Goal: Information Seeking & Learning: Check status

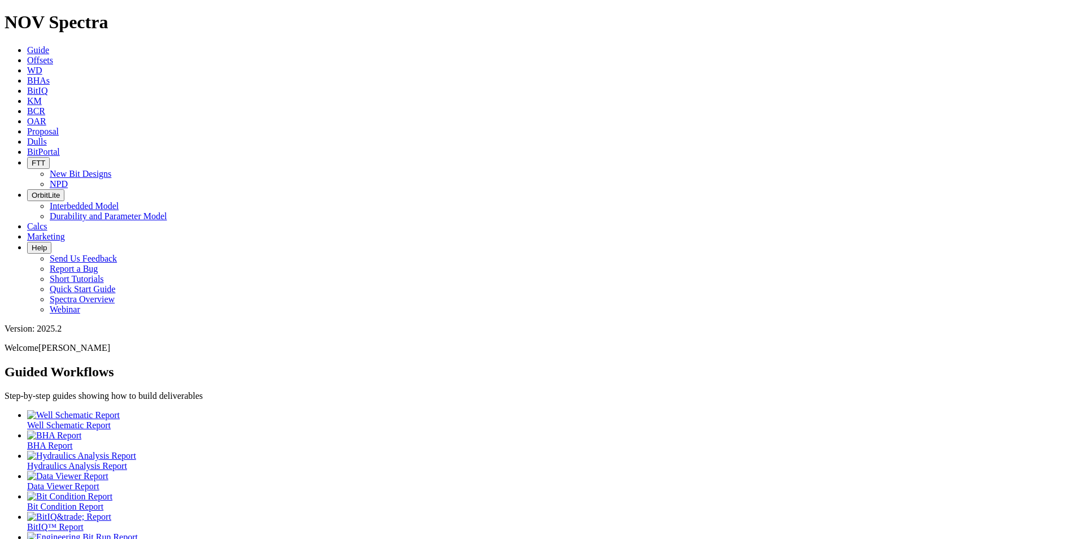
click at [47, 137] on span "Dulls" at bounding box center [37, 142] width 20 height 10
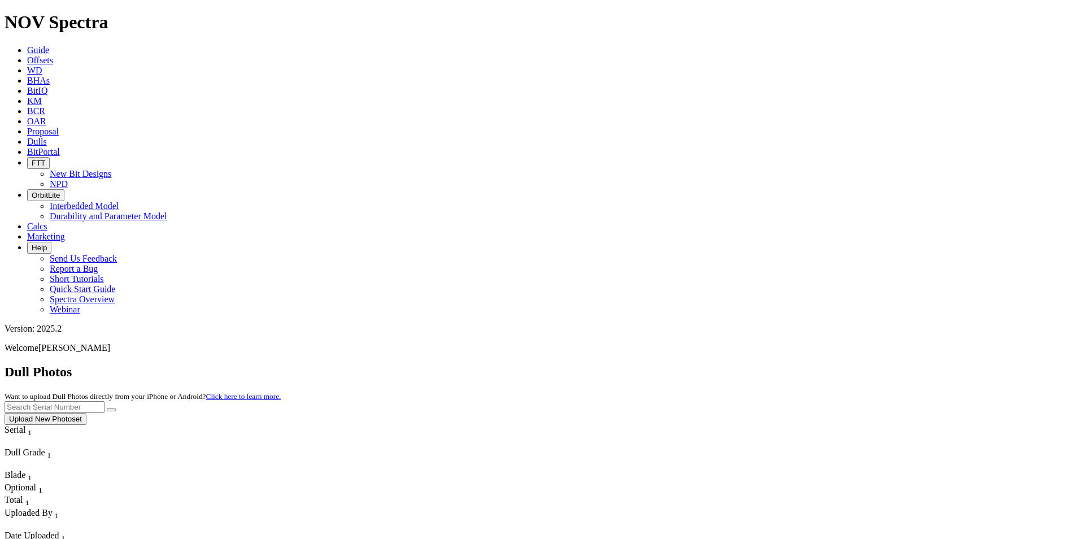
click at [104, 401] on input "text" at bounding box center [55, 407] width 100 height 12
paste input "A316268"
click at [116, 408] on button "submit" at bounding box center [111, 409] width 9 height 3
drag, startPoint x: 855, startPoint y: 53, endPoint x: 784, endPoint y: 56, distance: 71.8
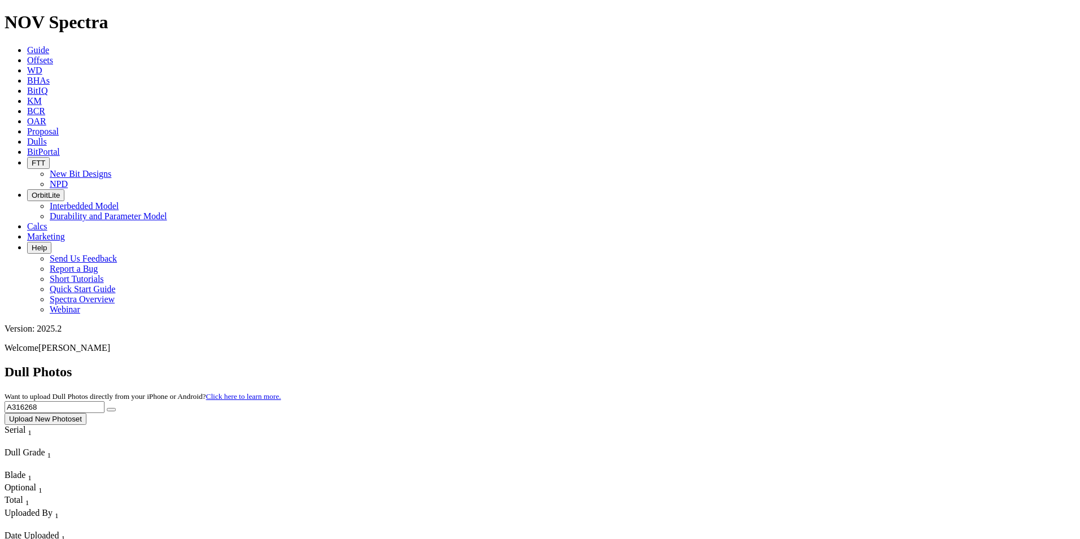
click at [784, 364] on div "Dull Photos Want to upload Dull Photos directly from your iPhone or Android? Cl…" at bounding box center [540, 394] width 1071 height 60
paste input "7877"
click at [111, 409] on icon "submit" at bounding box center [111, 409] width 0 height 0
click at [802, 364] on div "Dull Photos Want to upload Dull Photos directly from your iPhone or Android? Cl…" at bounding box center [540, 394] width 1071 height 60
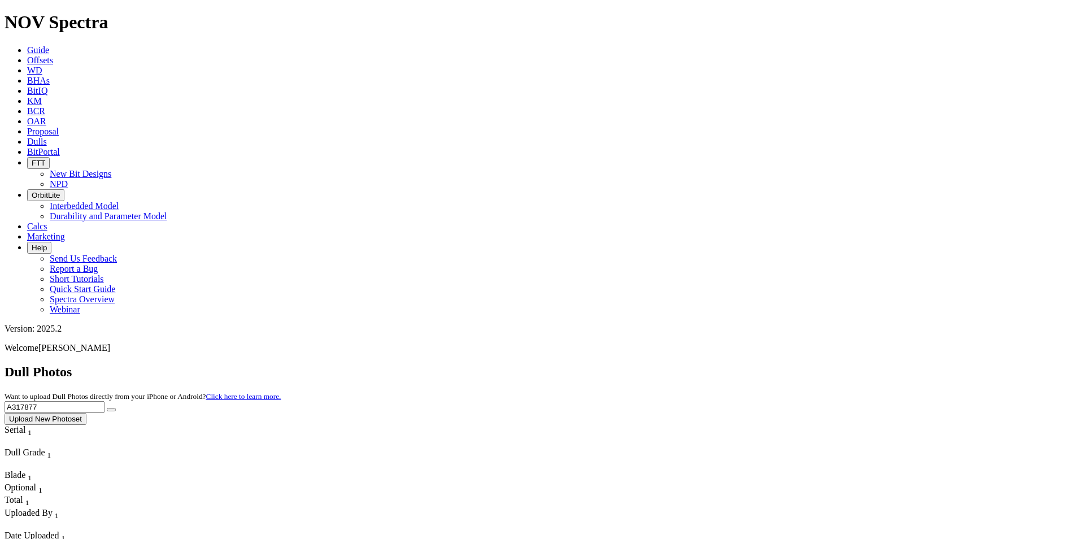
paste input "5143"
click at [111, 409] on icon "submit" at bounding box center [111, 409] width 0 height 0
drag, startPoint x: 861, startPoint y: 56, endPoint x: 840, endPoint y: 50, distance: 22.2
click at [104, 401] on input "A315143" at bounding box center [55, 407] width 100 height 12
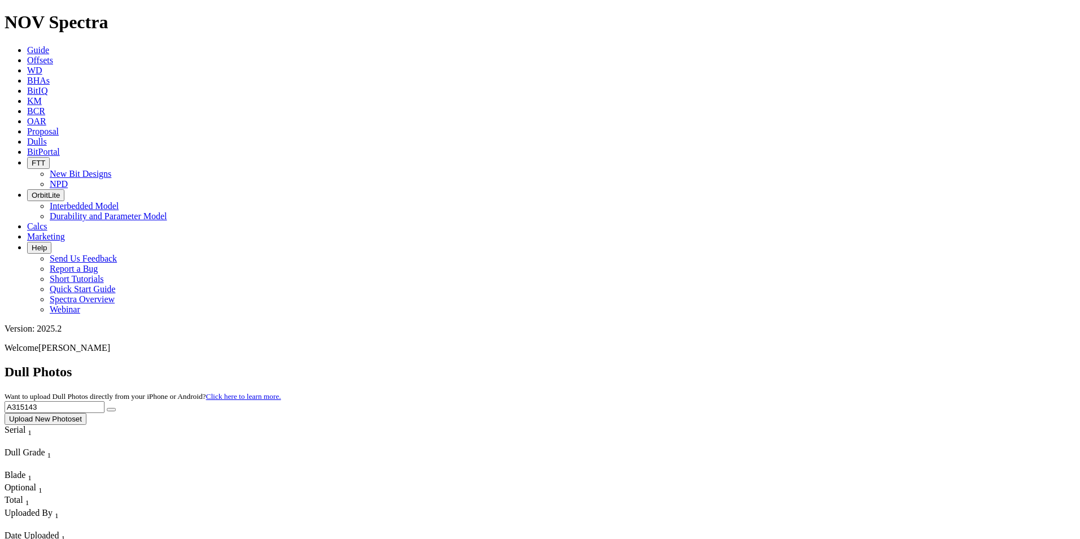
drag, startPoint x: 853, startPoint y: 51, endPoint x: 788, endPoint y: 44, distance: 64.8
click at [788, 364] on div "Dull Photos Want to upload Dull Photos directly from your iPhone or Android? Cl…" at bounding box center [540, 394] width 1071 height 60
paste input "F317196"
click at [116, 408] on button "submit" at bounding box center [111, 409] width 9 height 3
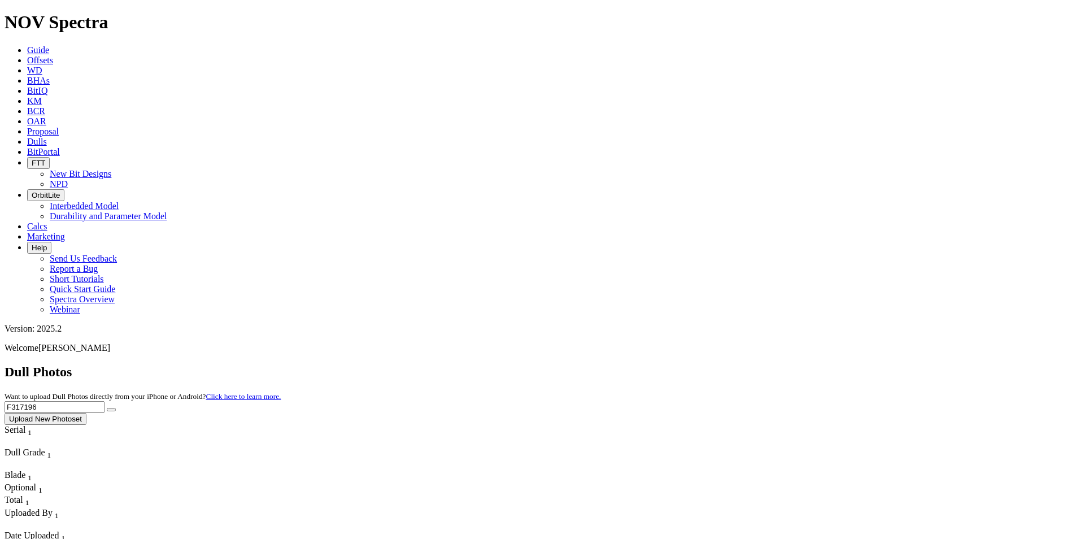
click at [104, 401] on input "F317196" at bounding box center [55, 407] width 100 height 12
drag, startPoint x: 843, startPoint y: 49, endPoint x: 810, endPoint y: 49, distance: 33.3
click at [803, 364] on div "Dull Photos Want to upload Dull Photos directly from your iPhone or Android? Cl…" at bounding box center [540, 394] width 1071 height 60
paste input "3"
click at [111, 409] on icon "submit" at bounding box center [111, 409] width 0 height 0
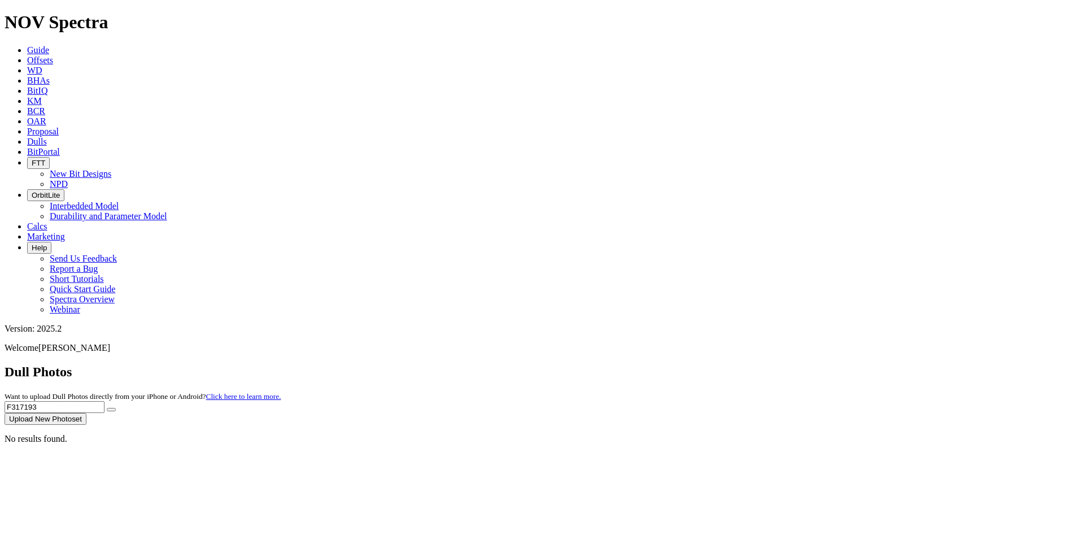
click at [104, 401] on input "F317193" at bounding box center [55, 407] width 100 height 12
click at [104, 401] on input "F331719" at bounding box center [55, 407] width 100 height 12
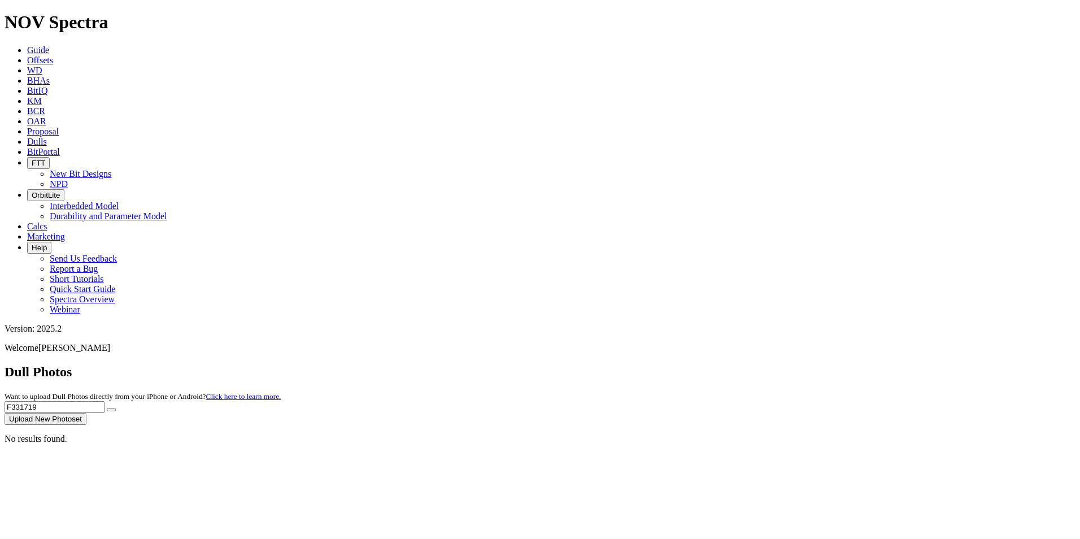
drag, startPoint x: 861, startPoint y: 56, endPoint x: 804, endPoint y: 51, distance: 56.7
click at [104, 401] on input "F331719" at bounding box center [55, 407] width 100 height 12
paste input "17191"
type input "F317191"
click at [116, 408] on button "submit" at bounding box center [111, 409] width 9 height 3
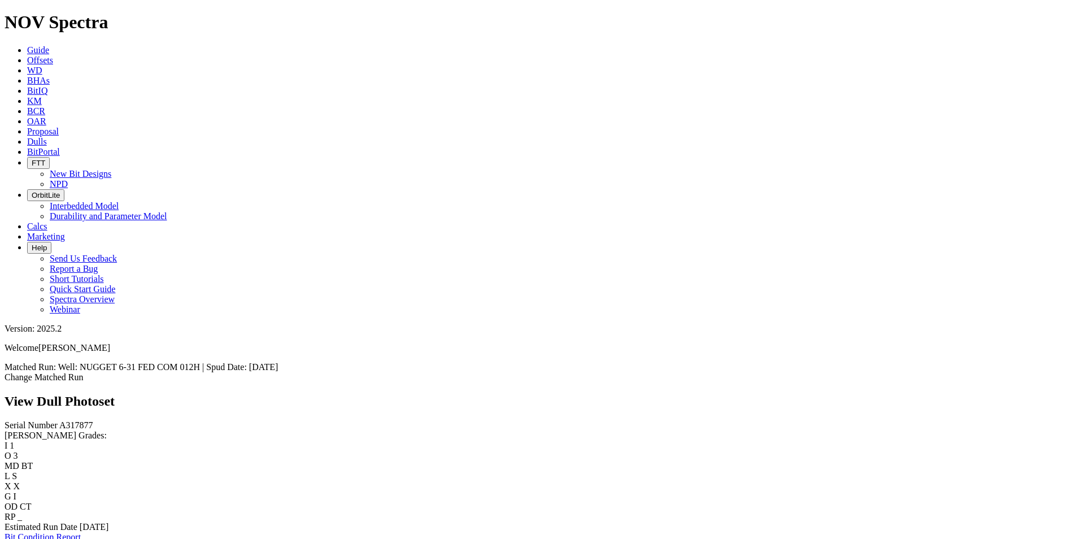
scroll to position [113, 0]
click at [81, 532] on link "Bit Condition Report" at bounding box center [43, 537] width 76 height 10
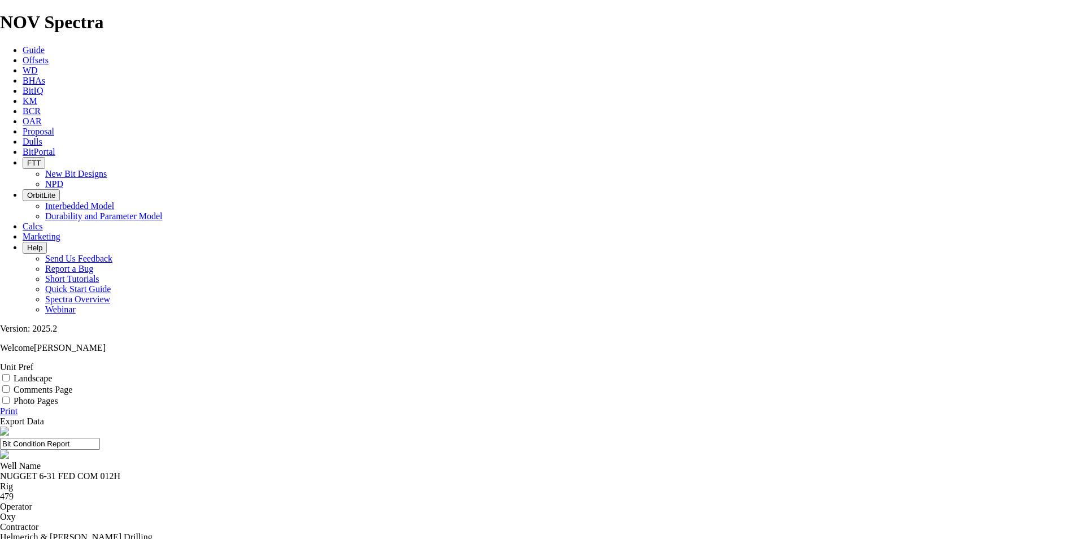
click at [0, 406] on icon at bounding box center [0, 411] width 0 height 10
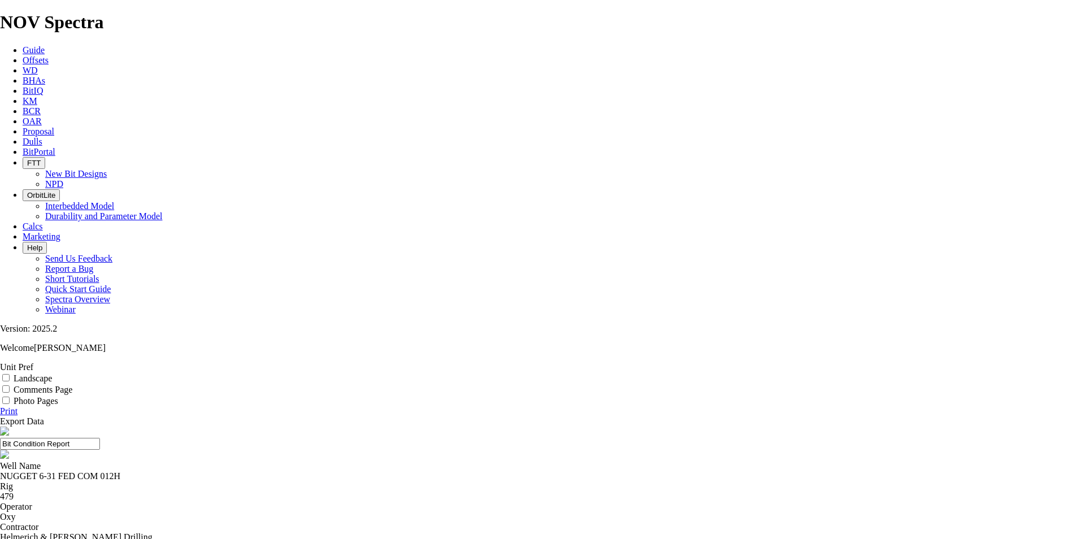
click at [10, 385] on input "Comments Page" at bounding box center [5, 388] width 7 height 7
checkbox input "true"
click at [1034, 406] on div "Print" at bounding box center [540, 411] width 1080 height 10
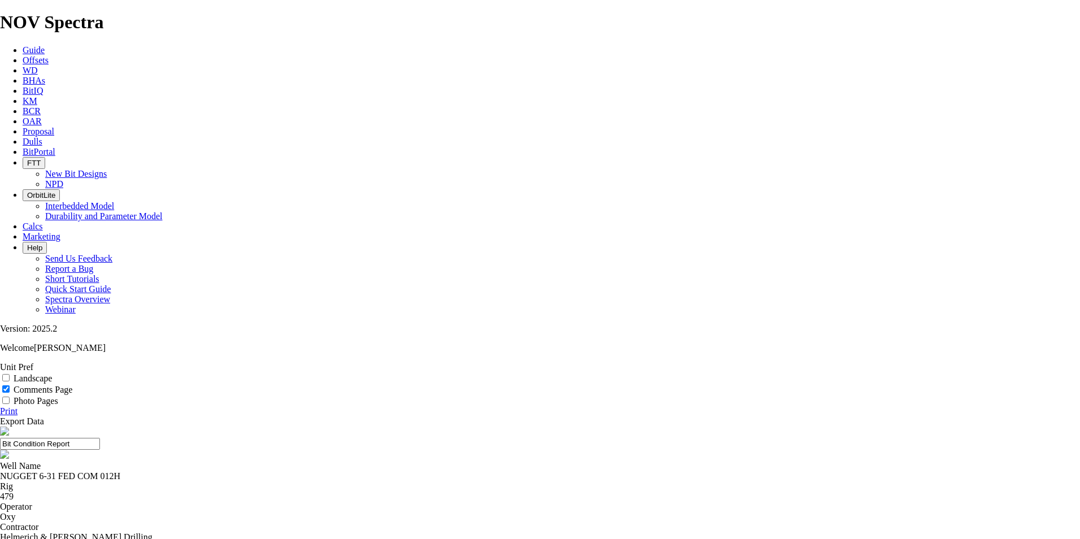
click at [0, 406] on icon at bounding box center [0, 411] width 0 height 10
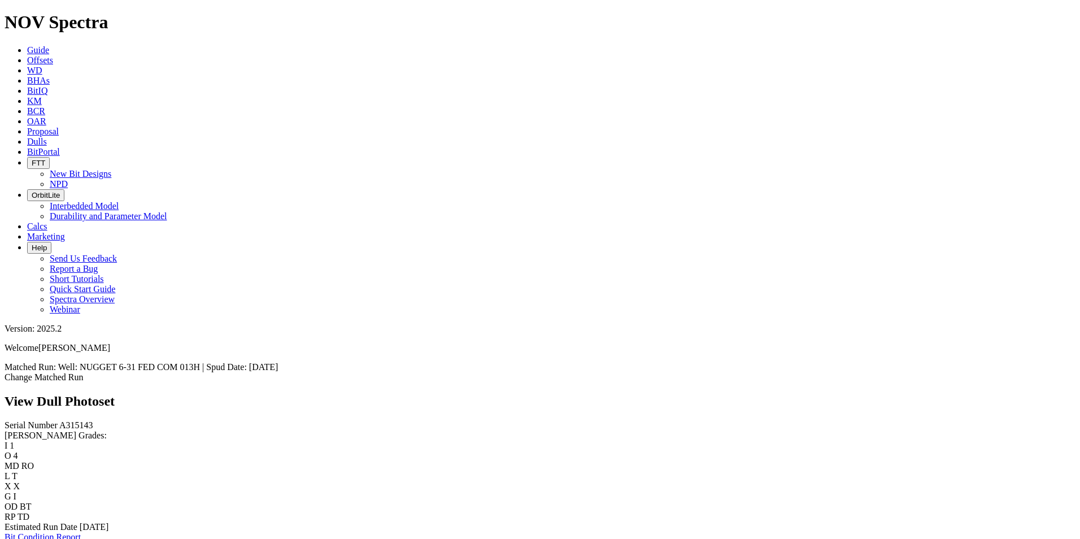
click at [81, 532] on link "Bit Condition Report" at bounding box center [43, 537] width 76 height 10
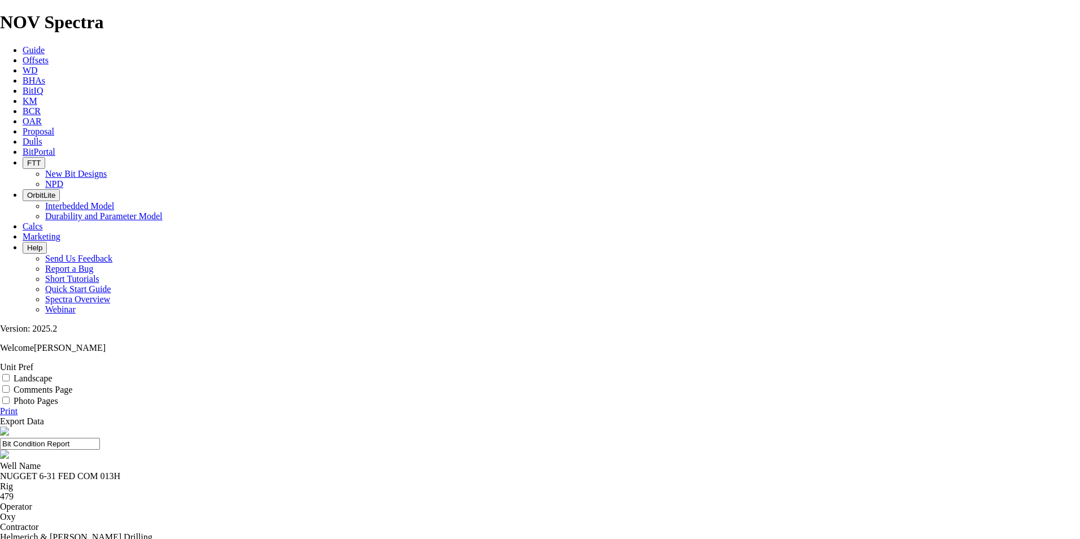
click at [10, 385] on input "Comments Page" at bounding box center [5, 388] width 7 height 7
checkbox input "true"
click at [0, 406] on icon at bounding box center [0, 411] width 0 height 10
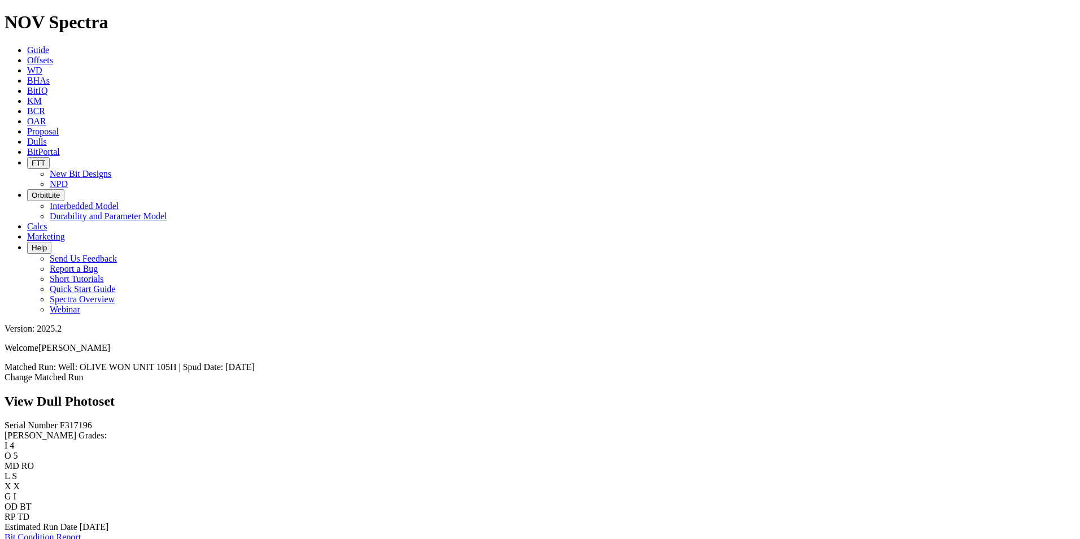
click at [81, 532] on link "Bit Condition Report" at bounding box center [43, 537] width 76 height 10
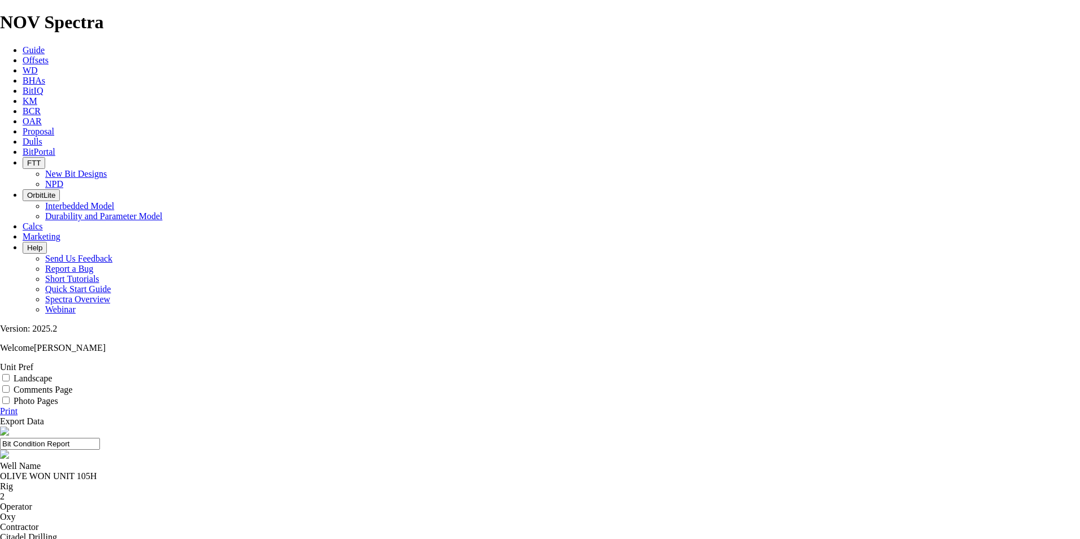
click at [10, 385] on input "Comments Page" at bounding box center [5, 388] width 7 height 7
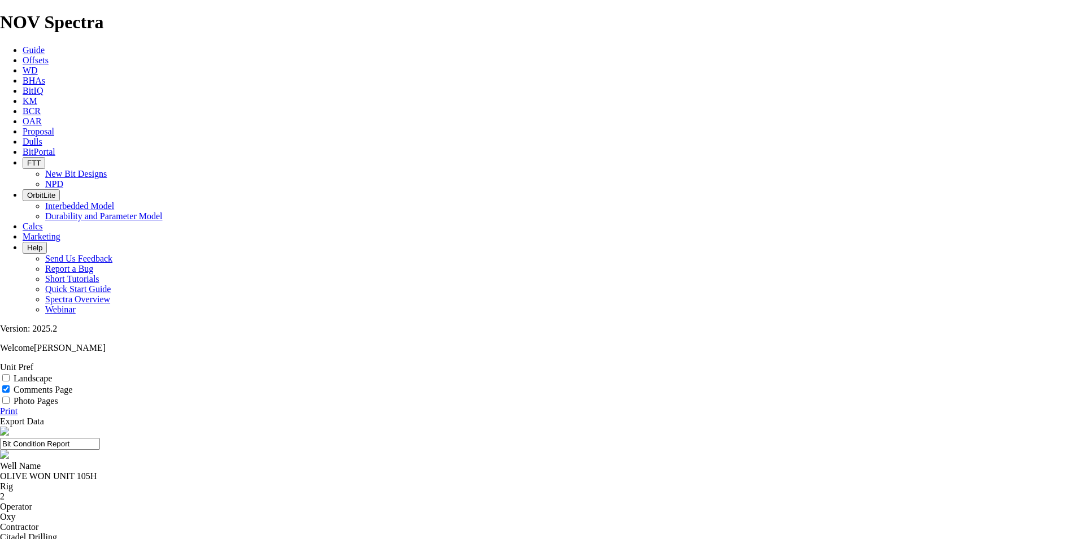
click at [10, 385] on input "Comments Page" at bounding box center [5, 388] width 7 height 7
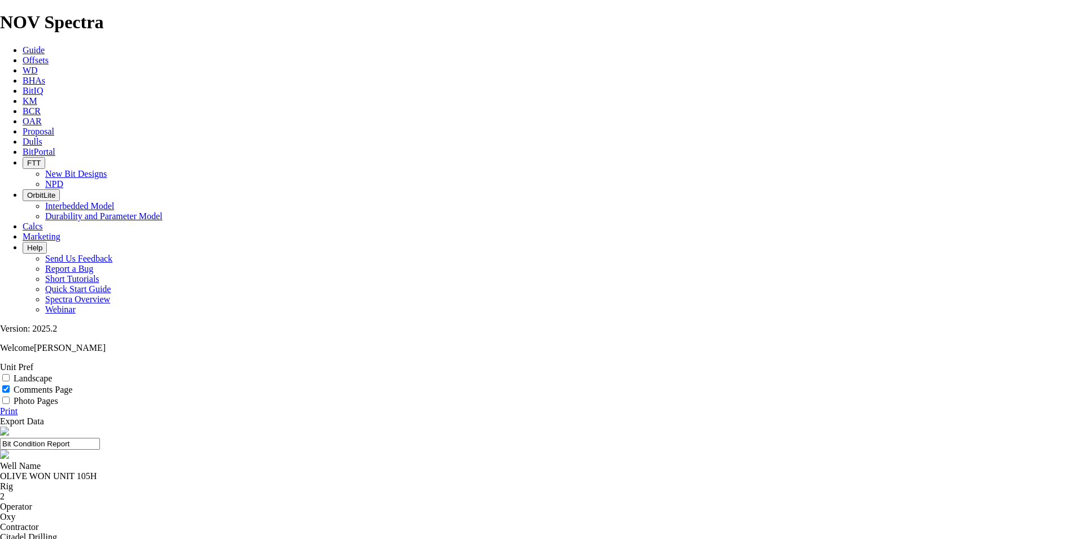
click at [10, 385] on input "Comments Page" at bounding box center [5, 388] width 7 height 7
checkbox input "false"
click at [0, 406] on icon at bounding box center [0, 411] width 0 height 10
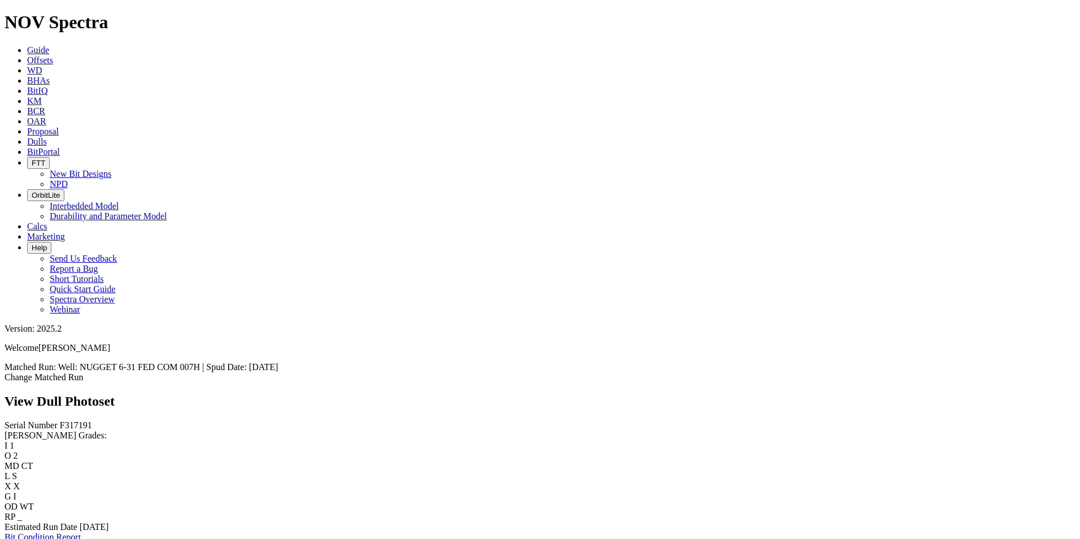
click at [81, 532] on link "Bit Condition Report" at bounding box center [43, 537] width 76 height 10
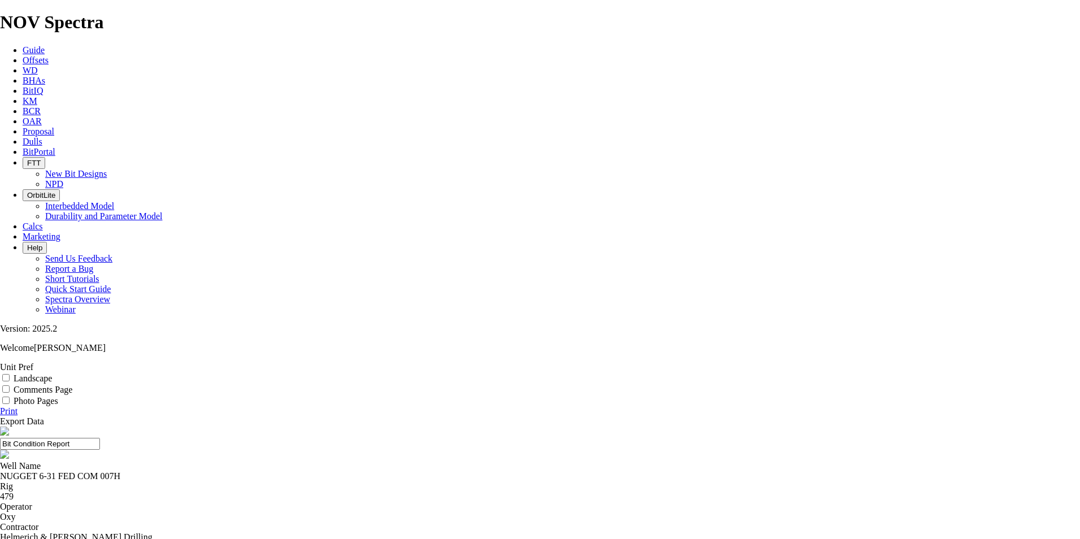
click at [0, 406] on icon at bounding box center [0, 411] width 0 height 10
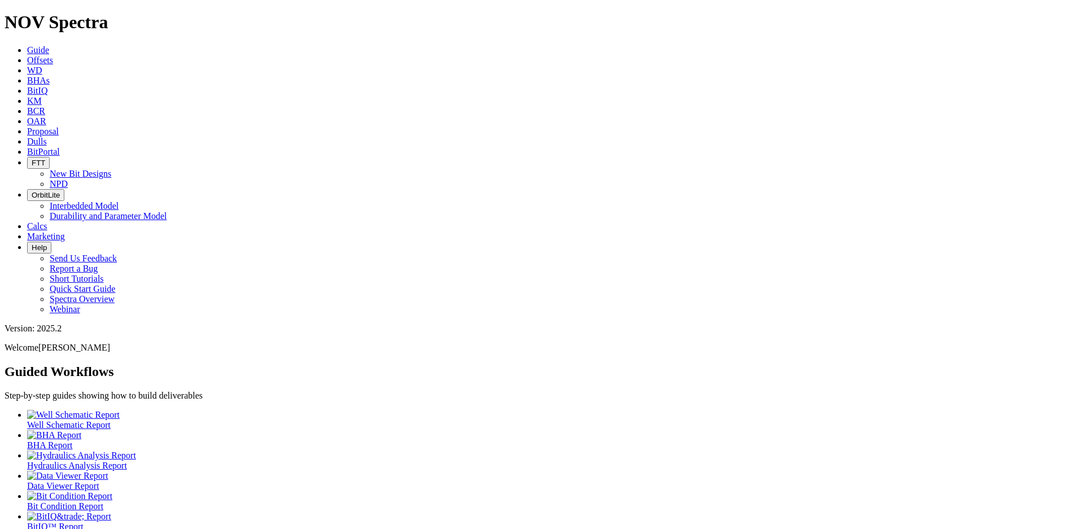
click at [27, 137] on icon at bounding box center [27, 142] width 0 height 10
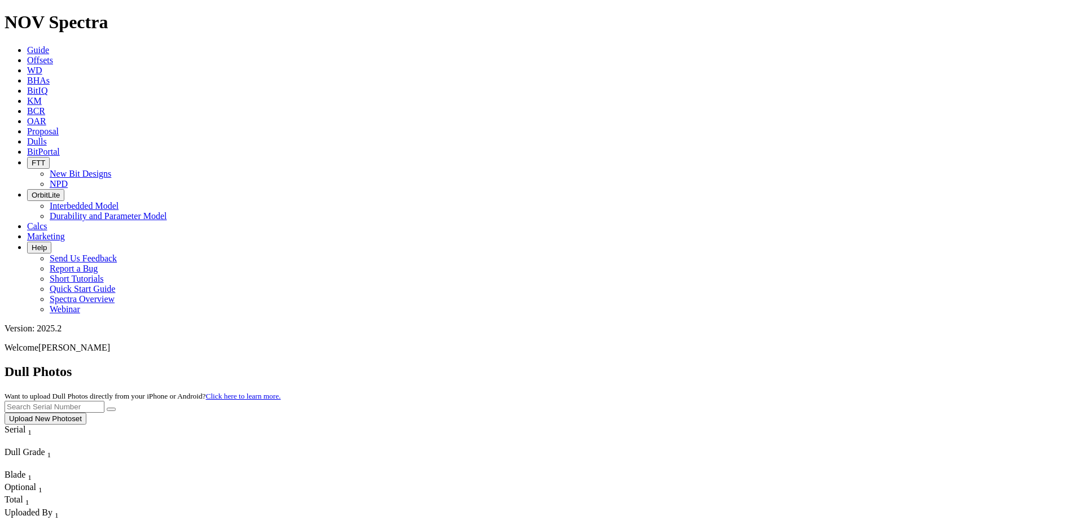
click at [104, 401] on input "text" at bounding box center [55, 407] width 100 height 12
paste input "A316896"
click at [111, 409] on icon "submit" at bounding box center [111, 409] width 0 height 0
drag, startPoint x: 604, startPoint y: 339, endPoint x: 594, endPoint y: 320, distance: 22.2
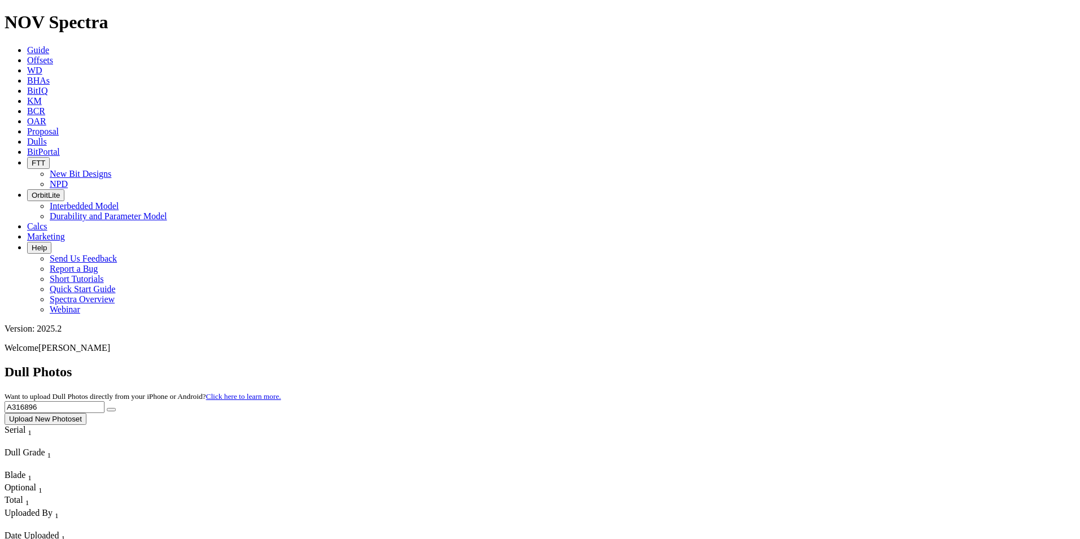
drag, startPoint x: 859, startPoint y: 55, endPoint x: 781, endPoint y: 54, distance: 78.5
click at [781, 364] on div "Dull Photos Want to upload Dull Photos directly from your iPhone or Android? Cl…" at bounding box center [540, 394] width 1071 height 60
paste input "265"
click at [111, 409] on icon "submit" at bounding box center [111, 409] width 0 height 0
click at [104, 401] on input "A316265" at bounding box center [55, 407] width 100 height 12
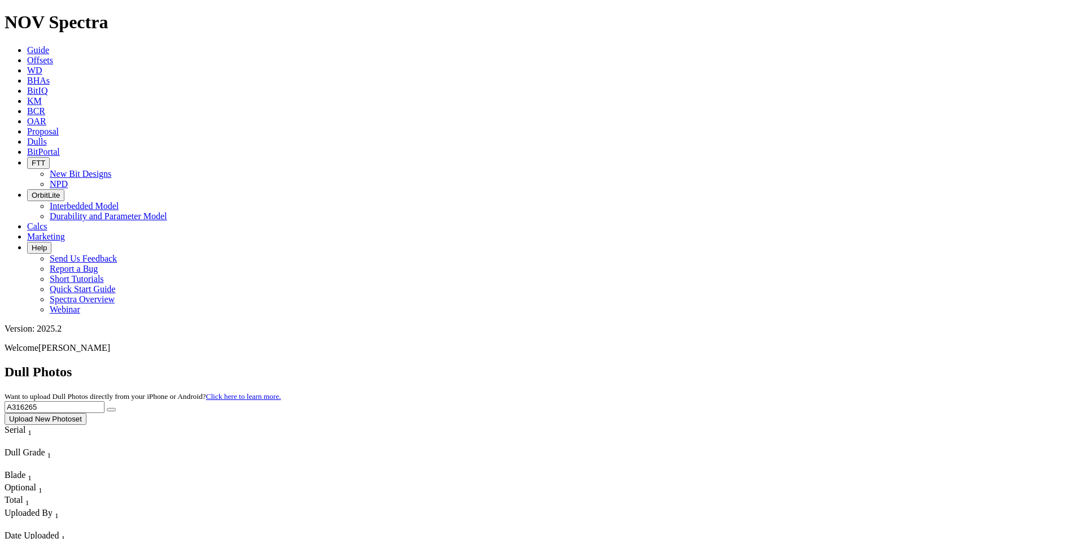
drag, startPoint x: 846, startPoint y: 50, endPoint x: 823, endPoint y: 55, distance: 24.3
click at [801, 364] on div "Dull Photos Want to upload Dull Photos directly from your iPhone or Android? Cl…" at bounding box center [540, 394] width 1071 height 60
paste input "4480"
type input "A314480"
click at [111, 409] on icon "submit" at bounding box center [111, 409] width 0 height 0
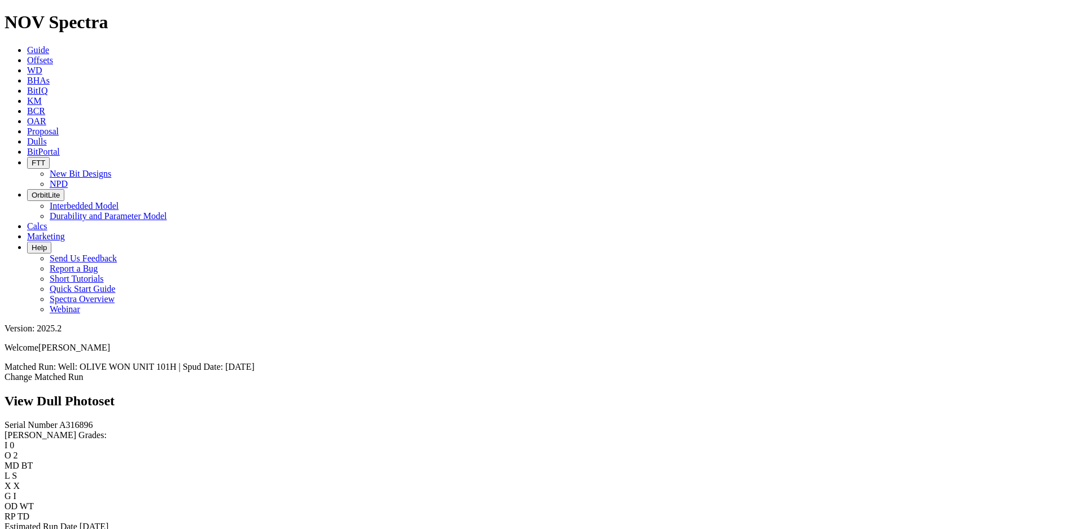
click at [69, 529] on link "Bit Condition Report" at bounding box center [43, 537] width 76 height 10
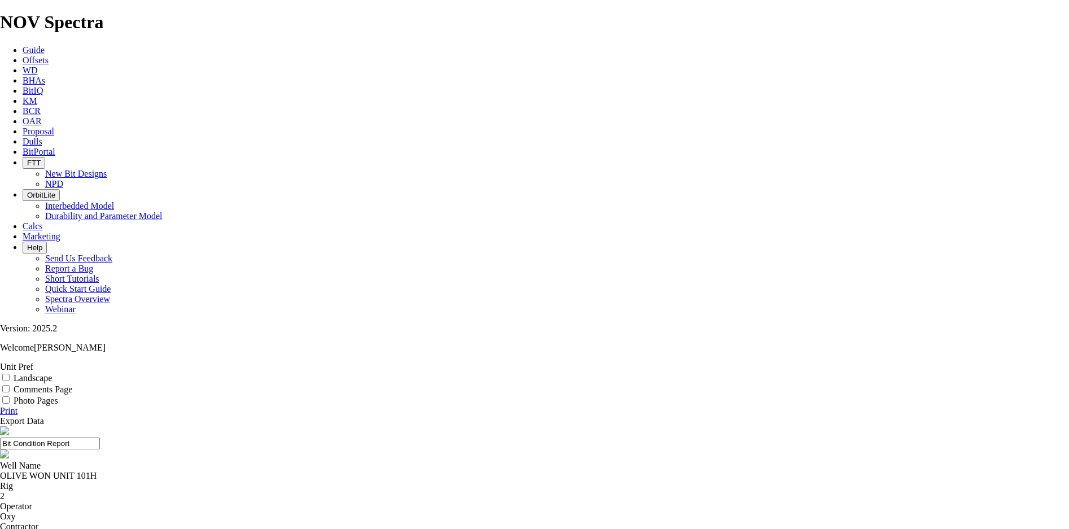
click at [0, 406] on icon at bounding box center [0, 411] width 0 height 10
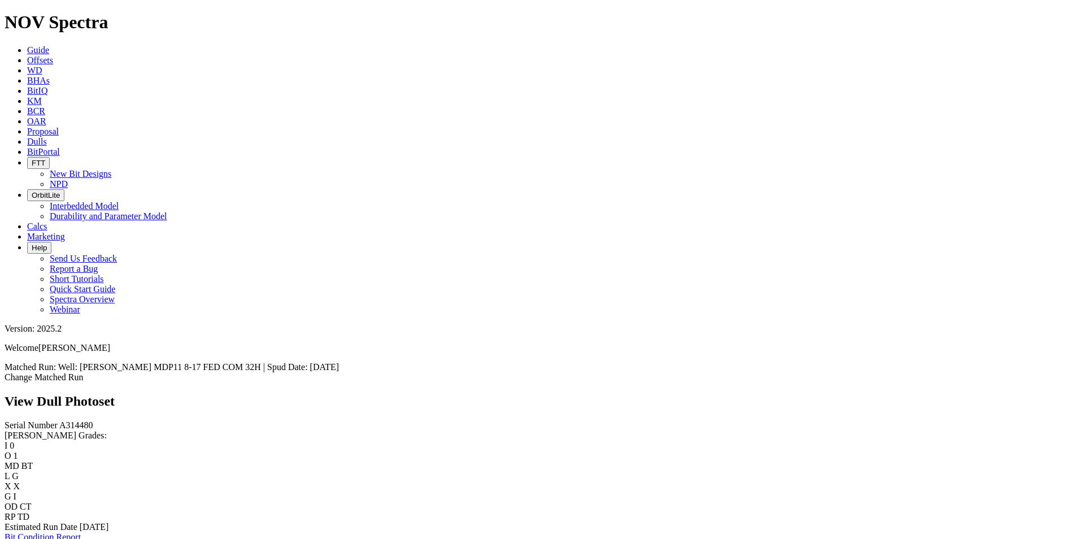
click at [81, 532] on link "Bit Condition Report" at bounding box center [43, 537] width 76 height 10
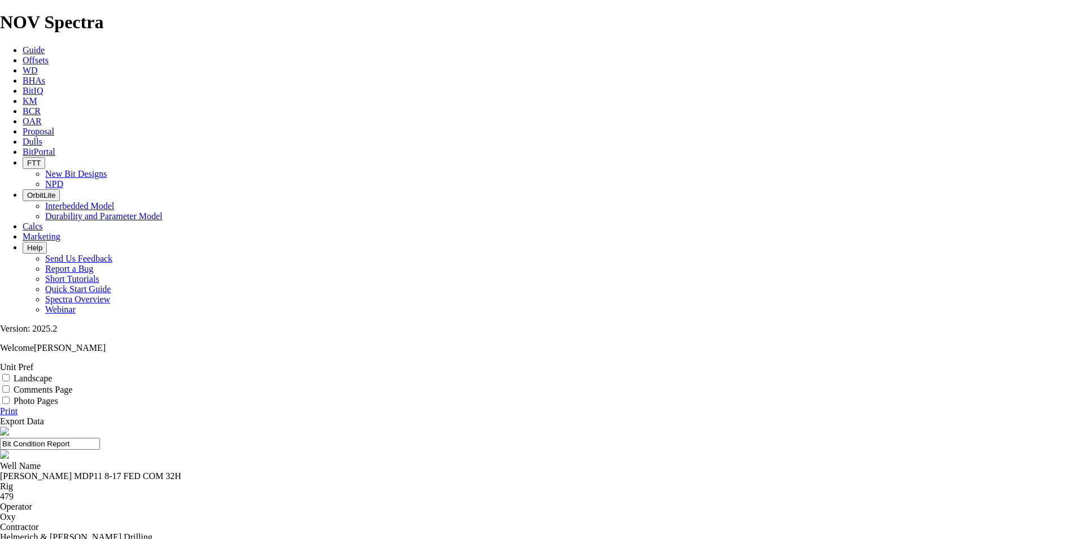
click at [0, 406] on icon at bounding box center [0, 411] width 0 height 10
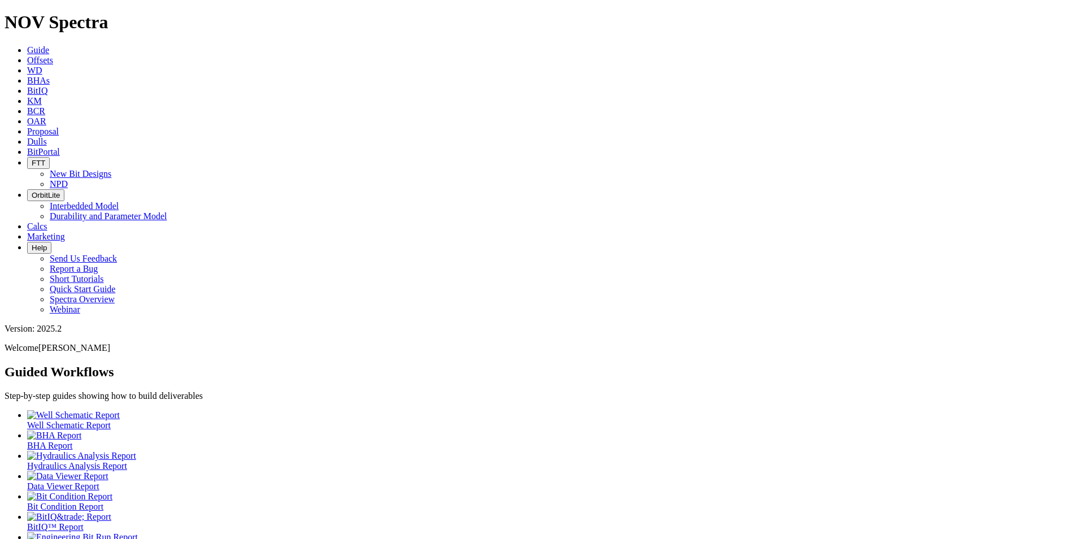
click at [27, 137] on icon at bounding box center [27, 142] width 0 height 10
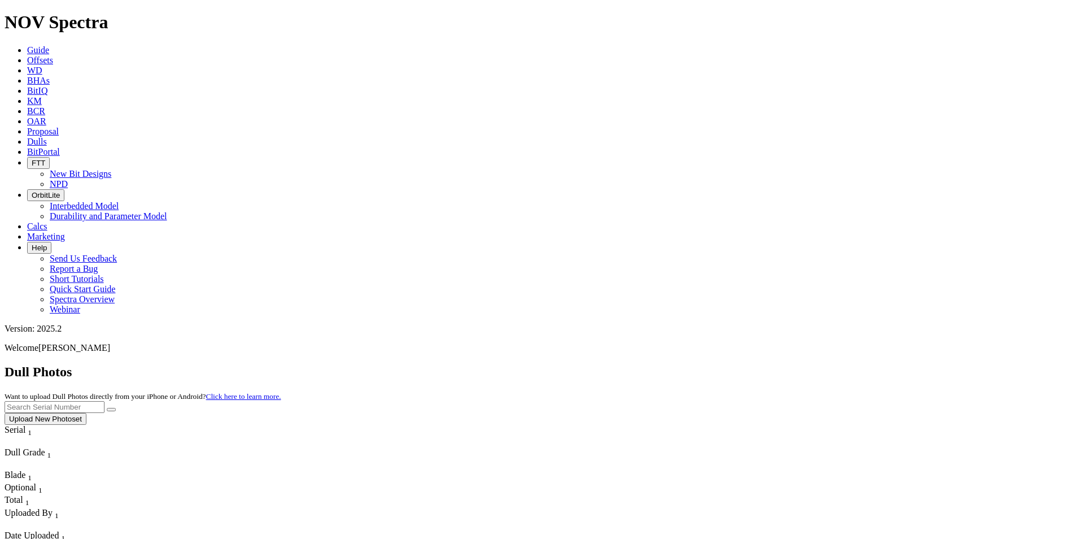
click at [104, 401] on input "text" at bounding box center [55, 407] width 100 height 12
click at [116, 408] on button "submit" at bounding box center [111, 409] width 9 height 3
drag, startPoint x: 845, startPoint y: 54, endPoint x: 795, endPoint y: 49, distance: 50.5
click at [783, 364] on div "Dull Photos Want to upload Dull Photos directly from your iPhone or Android? Cl…" at bounding box center [540, 394] width 1071 height 60
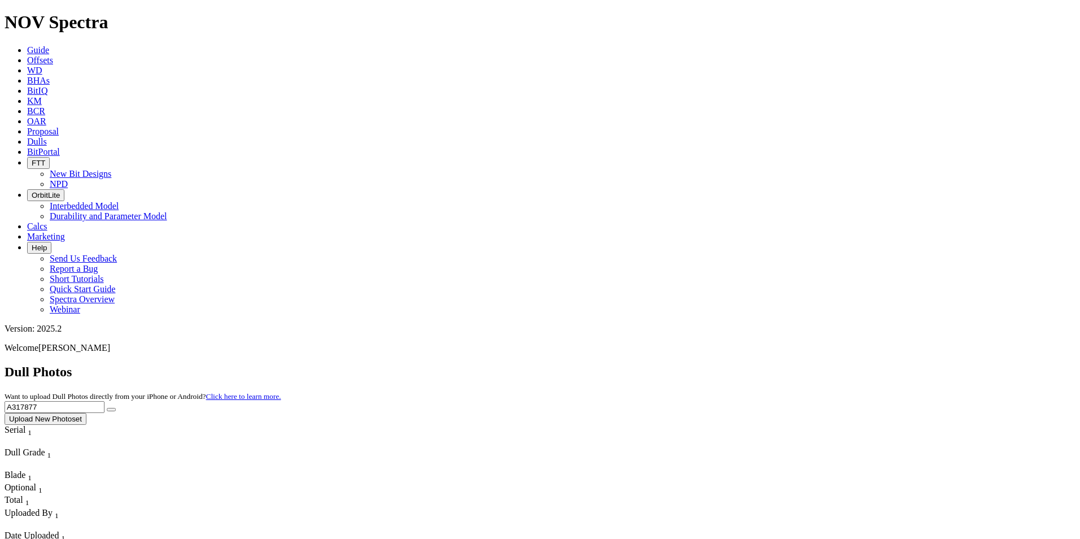
paste input "5143"
click at [111, 409] on icon "submit" at bounding box center [111, 409] width 0 height 0
click at [104, 401] on input "A315143" at bounding box center [55, 407] width 100 height 12
drag, startPoint x: 852, startPoint y: 51, endPoint x: 811, endPoint y: 50, distance: 40.7
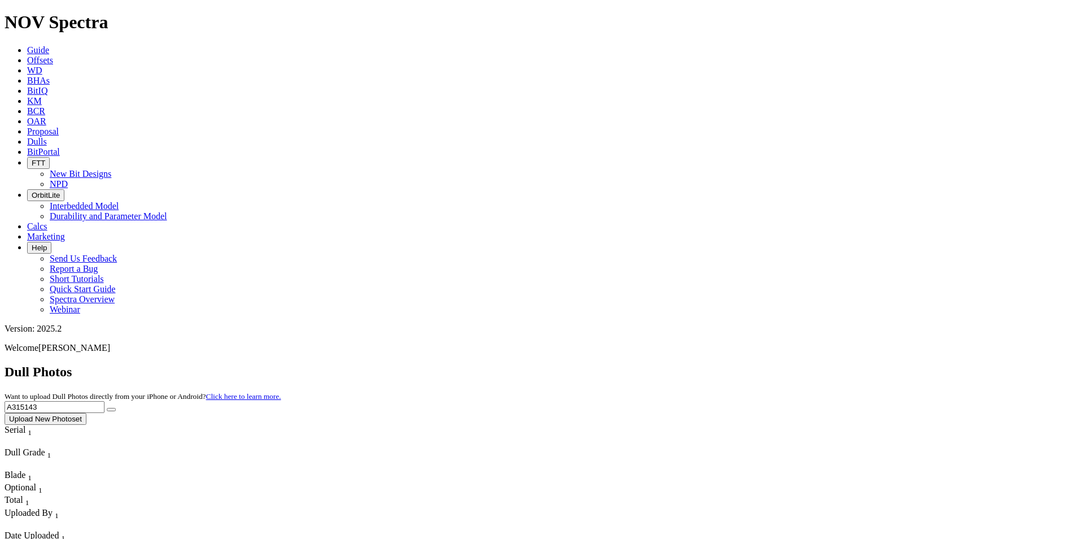
click at [798, 364] on div "Dull Photos Want to upload Dull Photos directly from your iPhone or Android? Cl…" at bounding box center [540, 394] width 1071 height 60
paste input "F31719"
click at [116, 408] on button "submit" at bounding box center [111, 409] width 9 height 3
click at [104, 401] on input "F317193" at bounding box center [55, 407] width 100 height 12
click at [837, 364] on div "Dull Photos Want to upload Dull Photos directly from your iPhone or Android? Cl…" at bounding box center [540, 394] width 1071 height 60
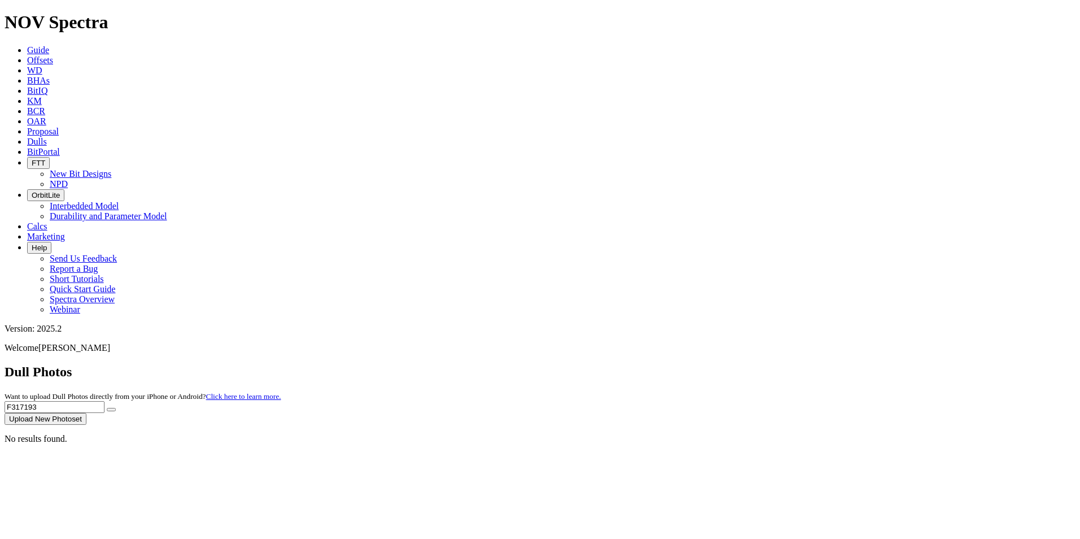
drag, startPoint x: 844, startPoint y: 53, endPoint x: 789, endPoint y: 55, distance: 54.8
click at [789, 364] on div "Dull Photos Want to upload Dull Photos directly from your iPhone or Android? Cl…" at bounding box center [540, 394] width 1071 height 60
click at [104, 401] on input "F317193" at bounding box center [55, 407] width 100 height 12
drag, startPoint x: 841, startPoint y: 53, endPoint x: 760, endPoint y: 59, distance: 81.5
click at [760, 364] on div "Dull Photos Want to upload Dull Photos directly from your iPhone or Android? Cl…" at bounding box center [540, 394] width 1071 height 60
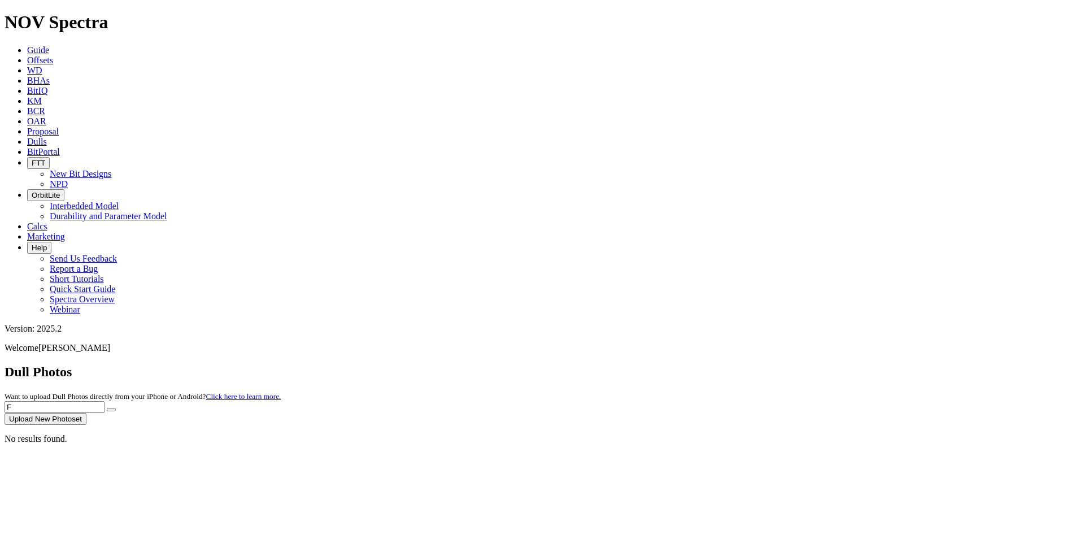
click at [104, 401] on input "F" at bounding box center [55, 407] width 100 height 12
click at [116, 408] on button "submit" at bounding box center [111, 409] width 9 height 3
drag, startPoint x: 855, startPoint y: 52, endPoint x: 803, endPoint y: 50, distance: 52.0
click at [803, 364] on div "Dull Photos Want to upload Dull Photos directly from your iPhone or Android? Cl…" at bounding box center [540, 394] width 1071 height 60
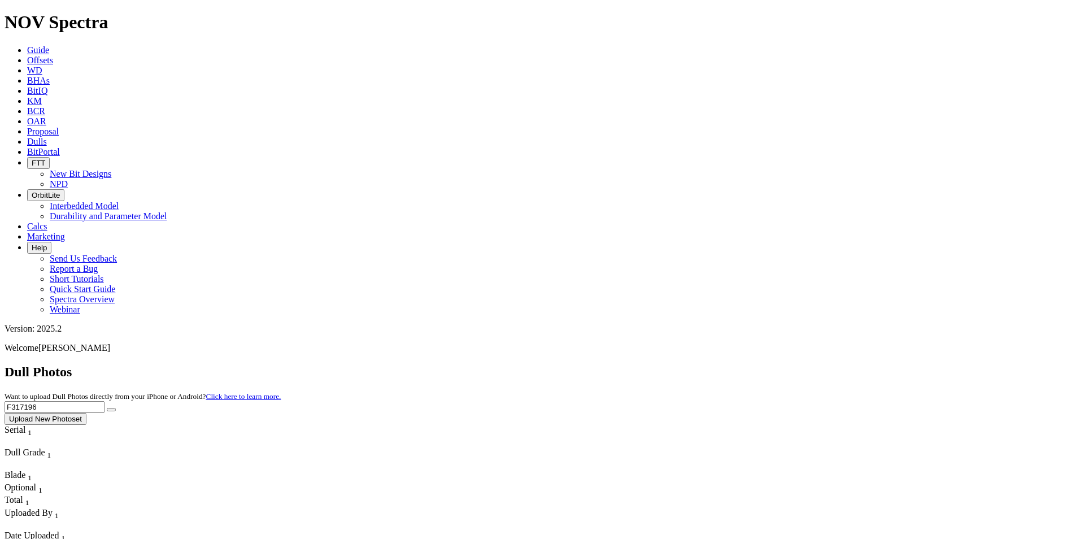
paste input "1"
click at [111, 409] on icon "submit" at bounding box center [111, 409] width 0 height 0
drag, startPoint x: 874, startPoint y: 55, endPoint x: 807, endPoint y: 49, distance: 67.5
click at [788, 364] on div "Dull Photos Want to upload Dull Photos directly from your iPhone or Android? Cl…" at bounding box center [540, 394] width 1071 height 60
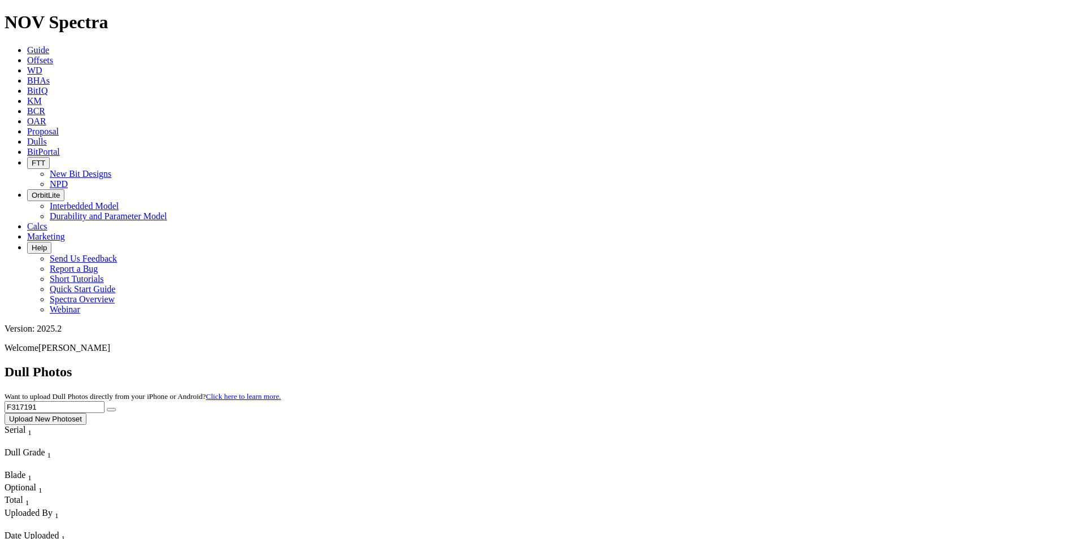
paste input "A316896"
click at [111, 409] on icon "submit" at bounding box center [111, 409] width 0 height 0
drag, startPoint x: 771, startPoint y: 176, endPoint x: 765, endPoint y: 170, distance: 9.2
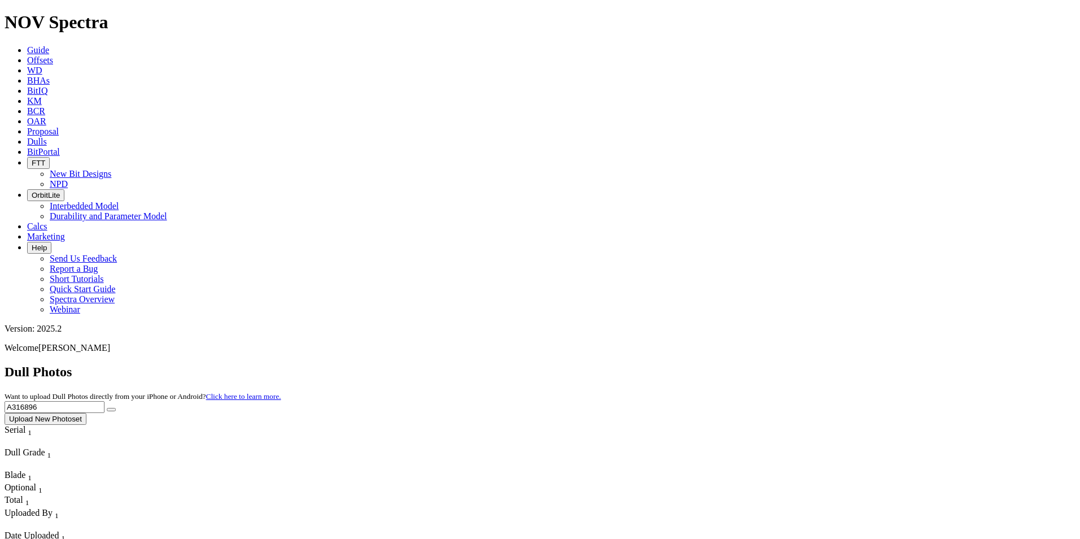
drag, startPoint x: 842, startPoint y: 46, endPoint x: 796, endPoint y: 45, distance: 46.3
click at [796, 364] on div "Dull Photos Want to upload Dull Photos directly from your iPhone or Android? Cl…" at bounding box center [540, 394] width 1071 height 60
paste input "4480"
type input "A314480"
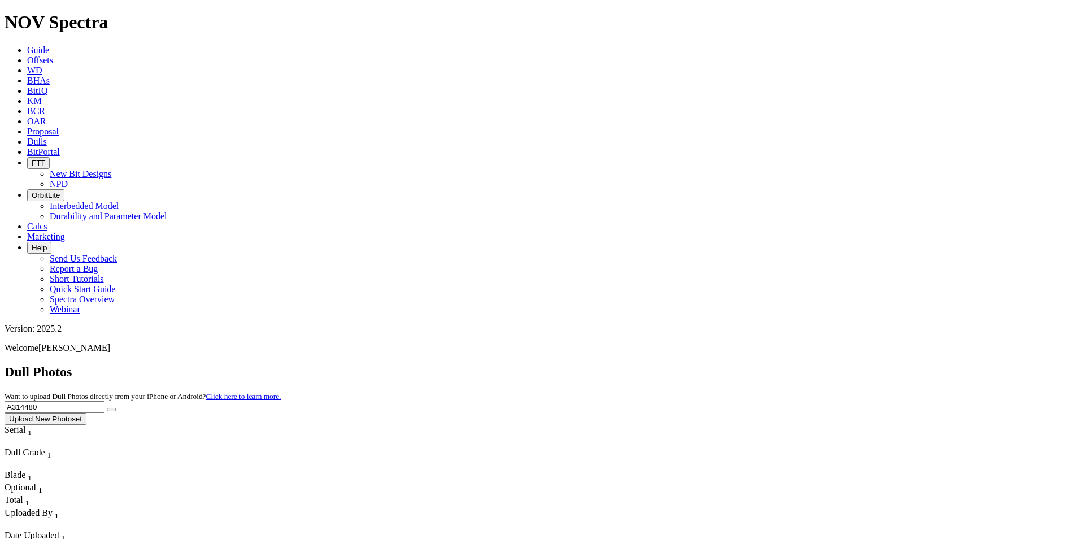
click at [111, 409] on icon "submit" at bounding box center [111, 409] width 0 height 0
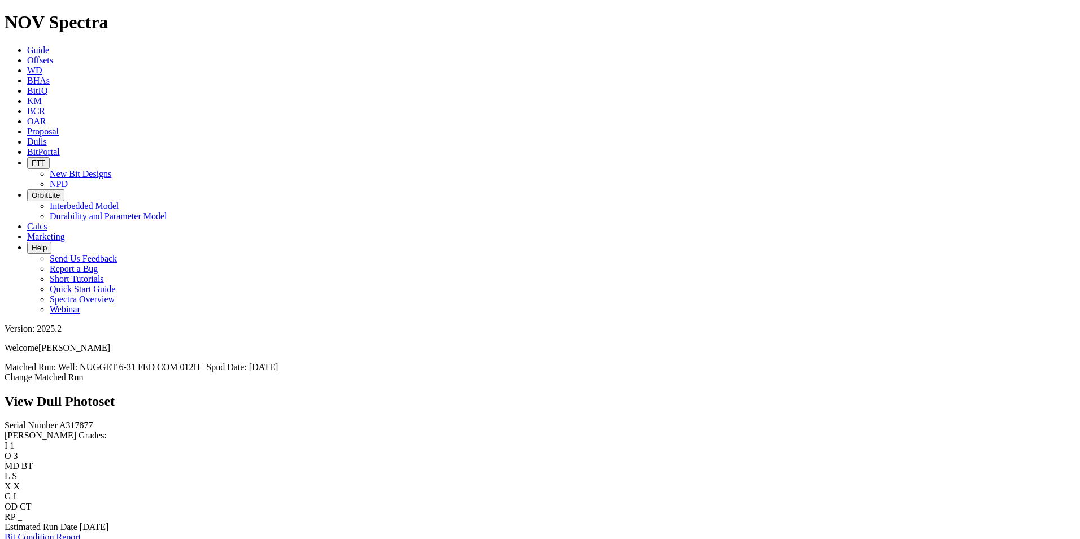
click at [81, 532] on link "Bit Condition Report" at bounding box center [43, 537] width 76 height 10
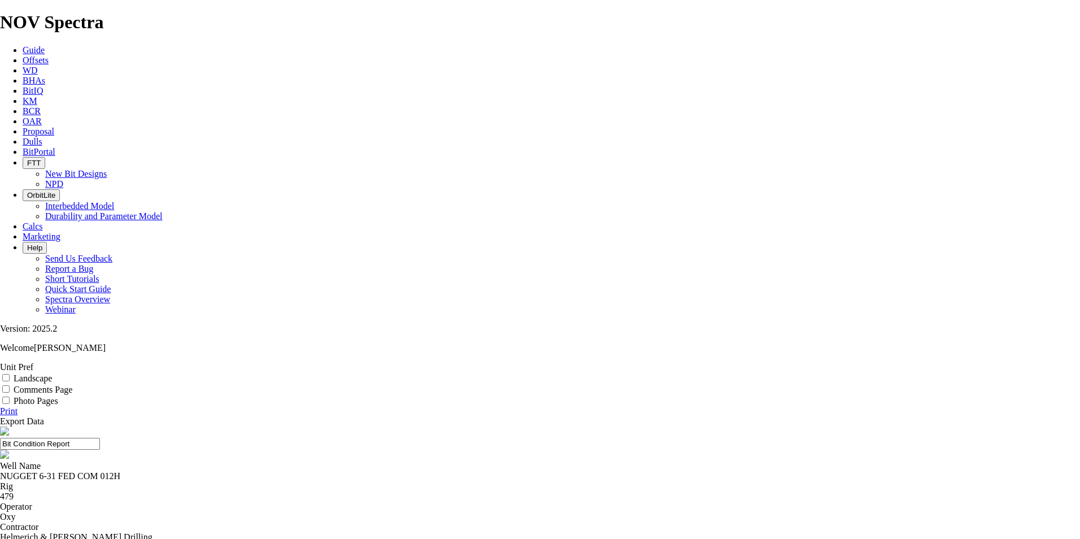
click at [10, 374] on input "Landscape" at bounding box center [5, 377] width 7 height 7
checkbox input "true"
click at [10, 385] on input "Comments Page" at bounding box center [5, 388] width 7 height 7
click at [1005, 383] on div "Comments Page" at bounding box center [540, 388] width 1080 height 11
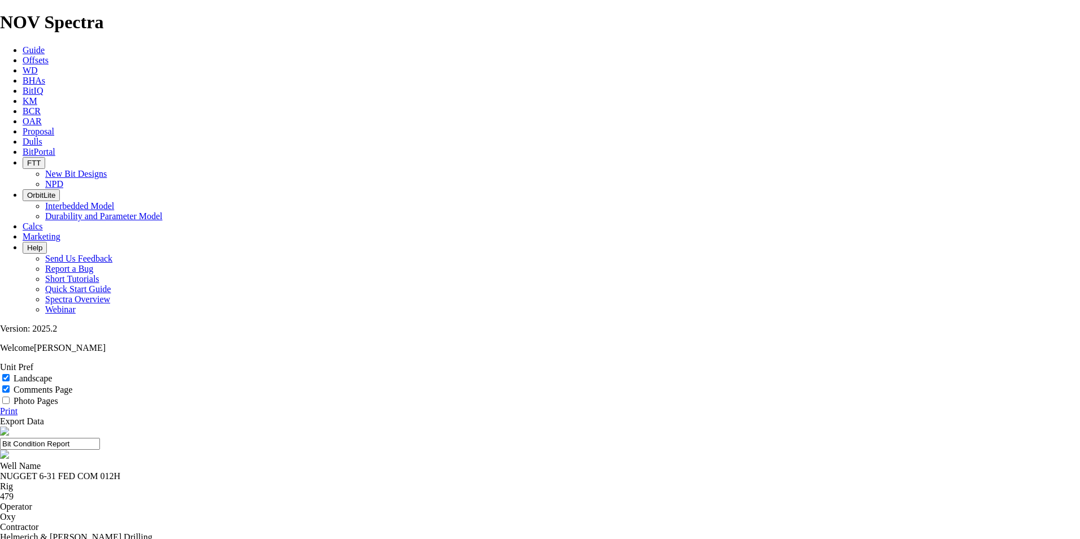
click at [1003, 383] on div "Comments Page" at bounding box center [540, 388] width 1080 height 11
click at [10, 385] on input "Comments Page" at bounding box center [5, 388] width 7 height 7
checkbox input "false"
drag, startPoint x: 1037, startPoint y: 115, endPoint x: 621, endPoint y: 253, distance: 438.4
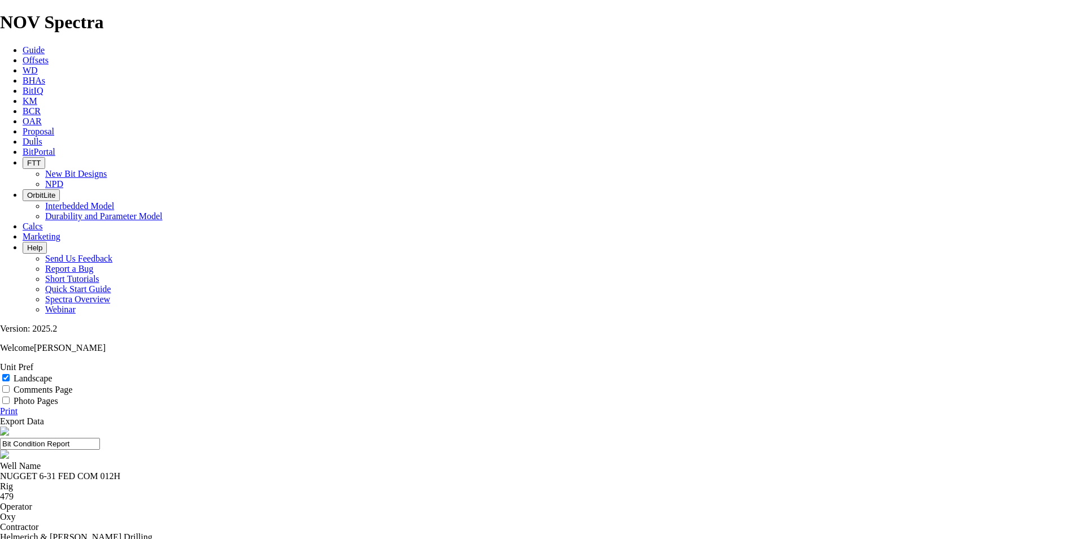
click at [0, 406] on icon at bounding box center [0, 411] width 0 height 10
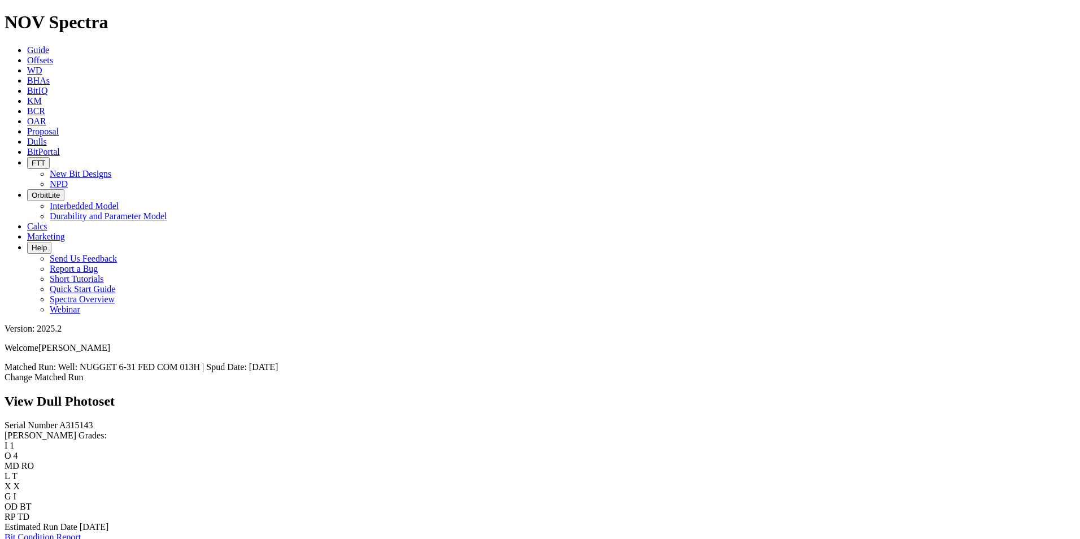
click at [81, 532] on link "Bit Condition Report" at bounding box center [43, 537] width 76 height 10
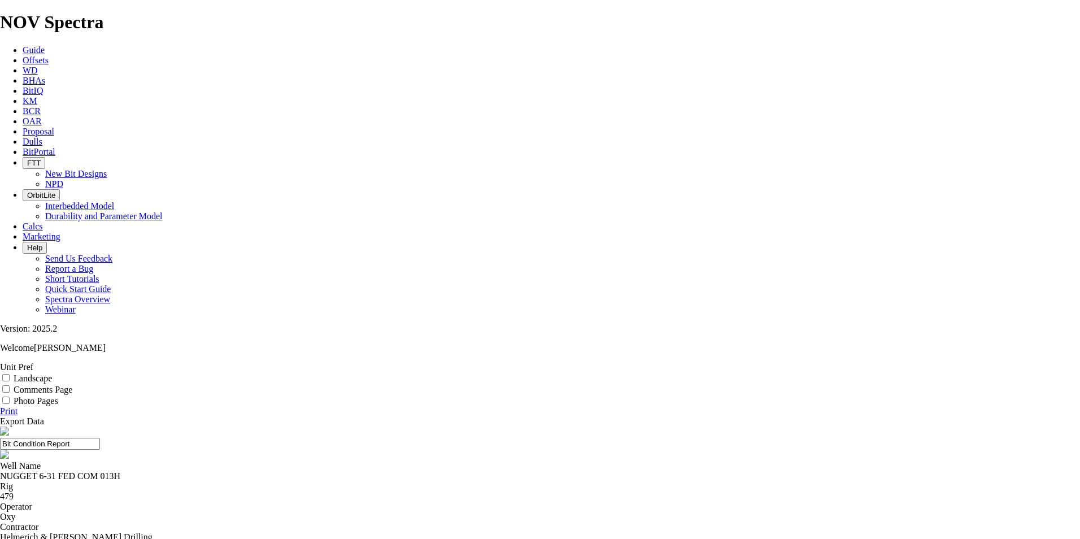
click at [10, 374] on input "Landscape" at bounding box center [5, 377] width 7 height 7
checkbox input "true"
click at [0, 406] on icon at bounding box center [0, 411] width 0 height 10
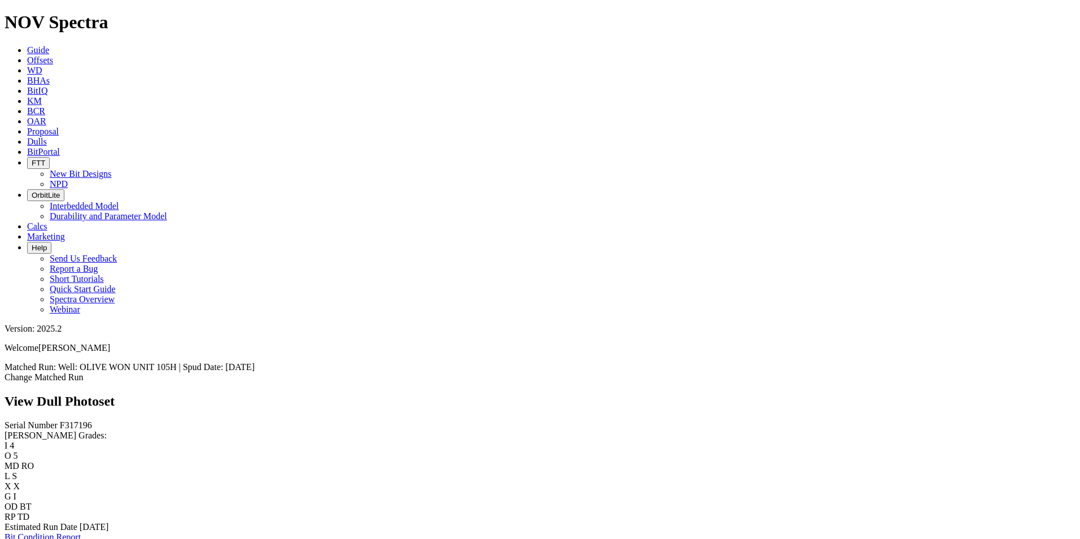
click at [81, 532] on link "Bit Condition Report" at bounding box center [43, 537] width 76 height 10
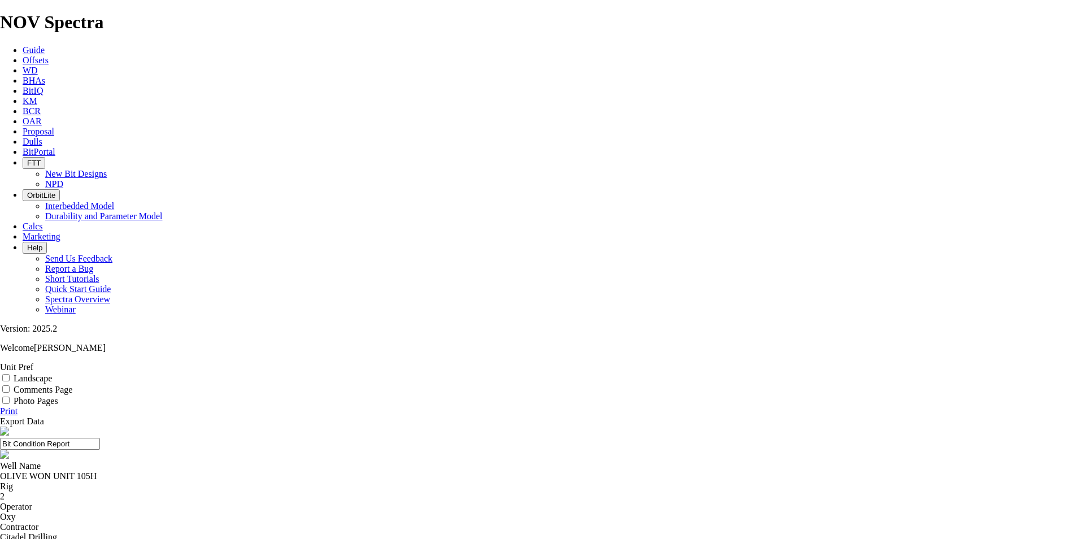
click at [0, 406] on icon at bounding box center [0, 411] width 0 height 10
click at [10, 374] on input "Landscape" at bounding box center [5, 377] width 7 height 7
checkbox input "true"
click at [0, 406] on icon at bounding box center [0, 411] width 0 height 10
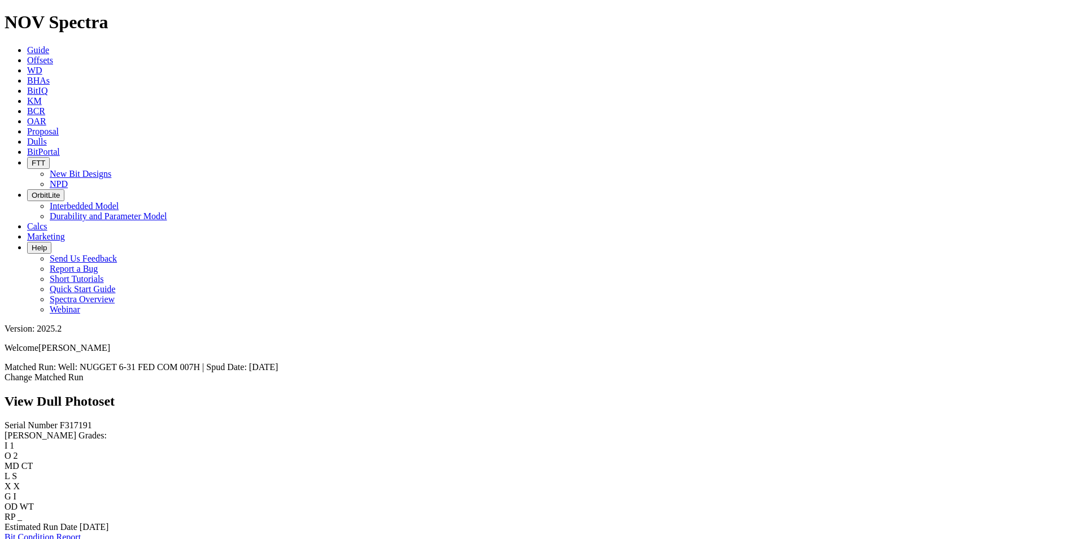
click at [74, 532] on link "Bit Condition Report" at bounding box center [43, 537] width 76 height 10
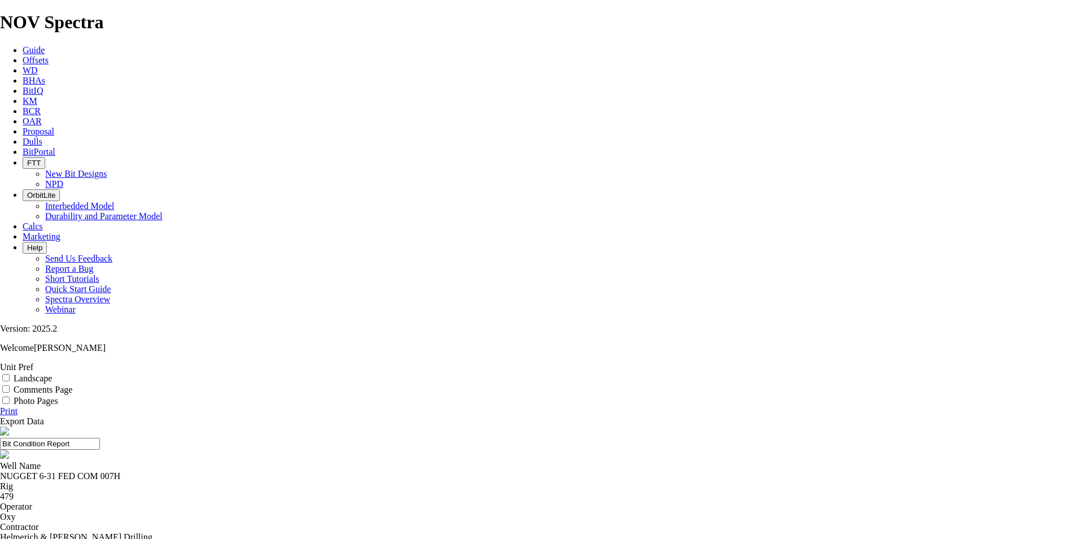
click at [10, 374] on input "Landscape" at bounding box center [5, 377] width 7 height 7
checkbox input "true"
click at [0, 406] on icon at bounding box center [0, 411] width 0 height 10
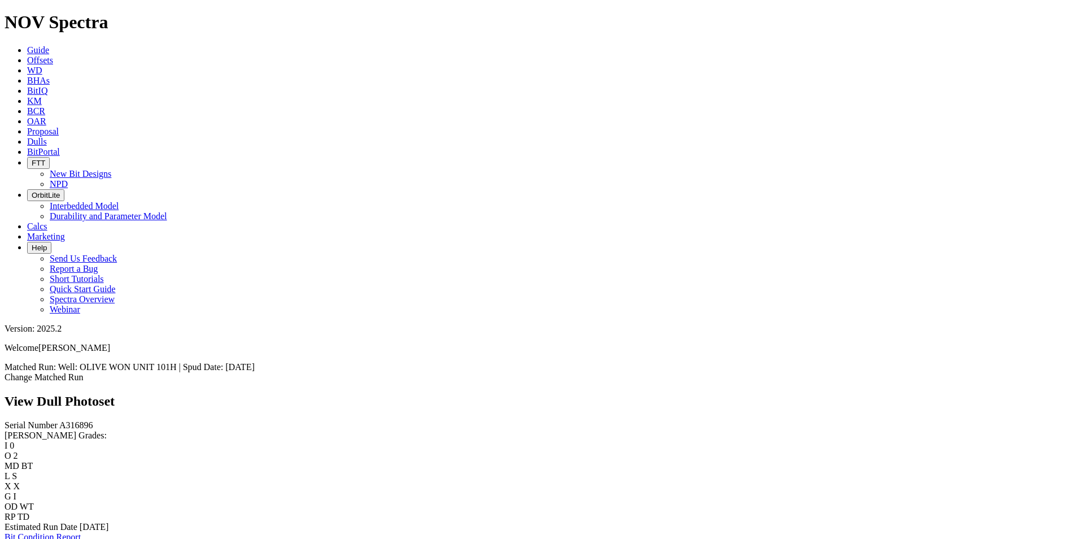
click at [74, 532] on link "Bit Condition Report" at bounding box center [43, 537] width 76 height 10
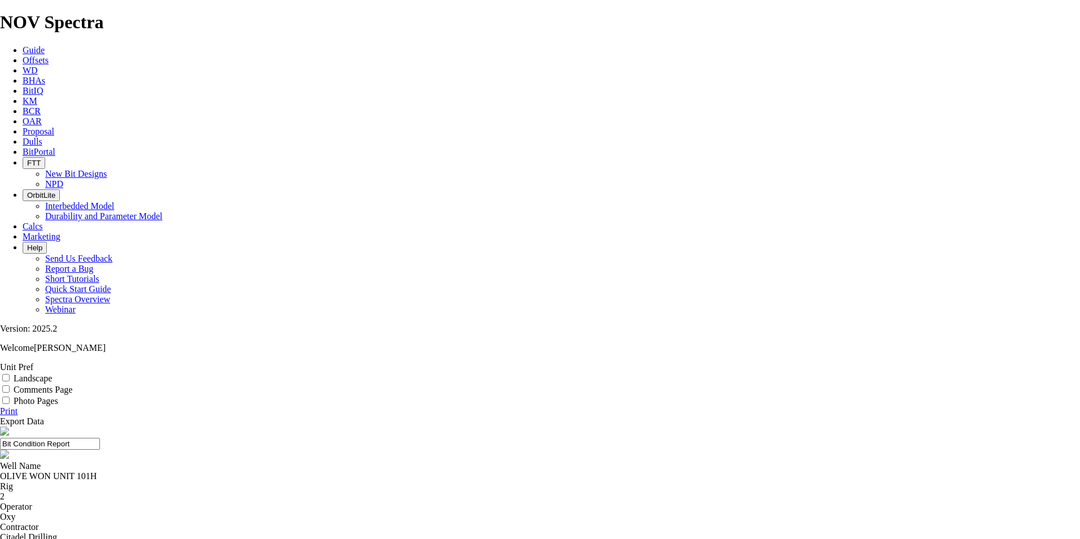
scroll to position [113, 0]
click at [10, 374] on input "Landscape" at bounding box center [5, 377] width 7 height 7
checkbox input "true"
click at [0, 406] on icon at bounding box center [0, 411] width 0 height 10
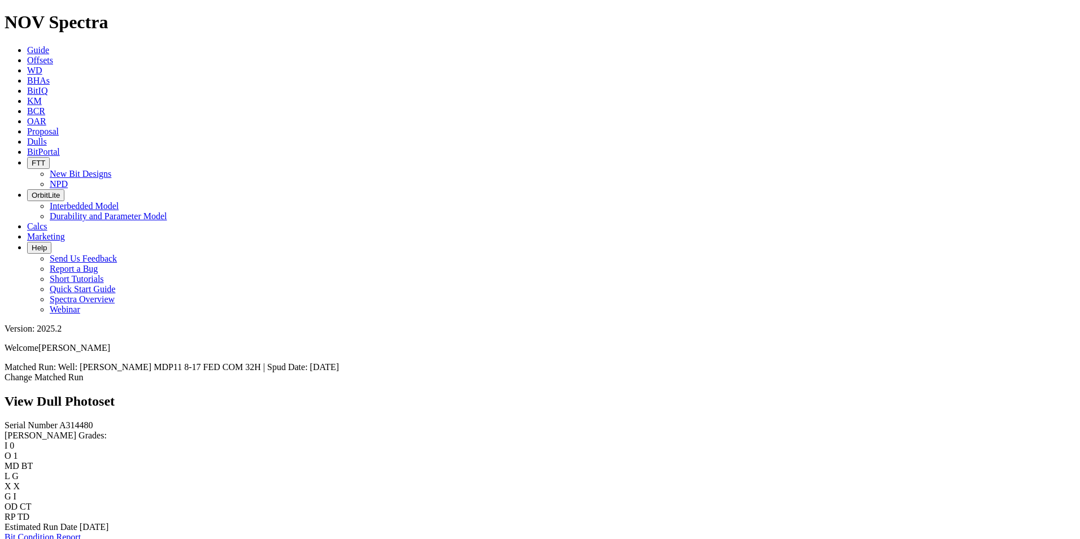
click at [81, 532] on link "Bit Condition Report" at bounding box center [43, 537] width 76 height 10
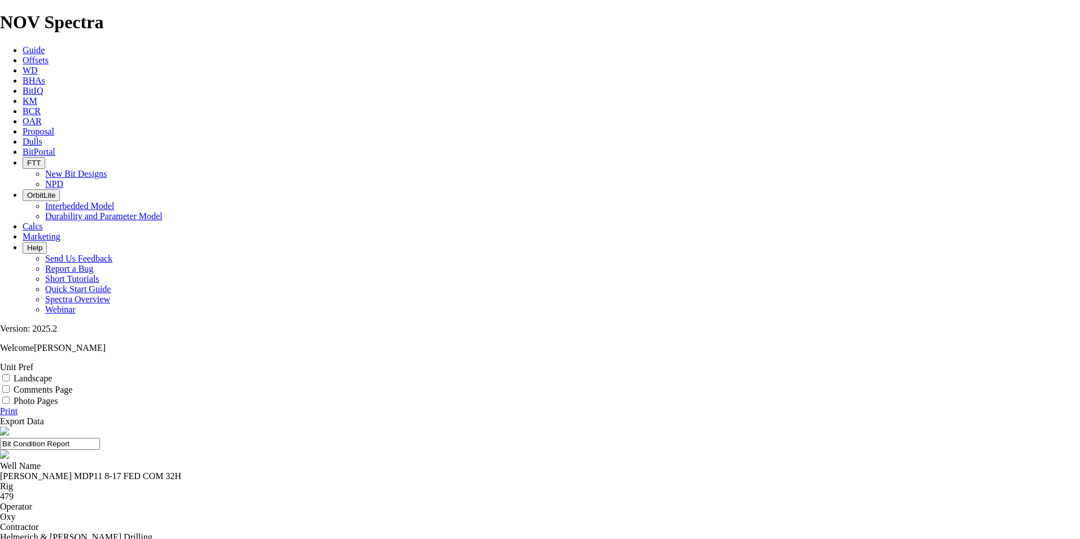
click at [10, 374] on input "Landscape" at bounding box center [5, 377] width 7 height 7
checkbox input "true"
click at [0, 406] on icon at bounding box center [0, 411] width 0 height 10
